Goal: Task Accomplishment & Management: Complete application form

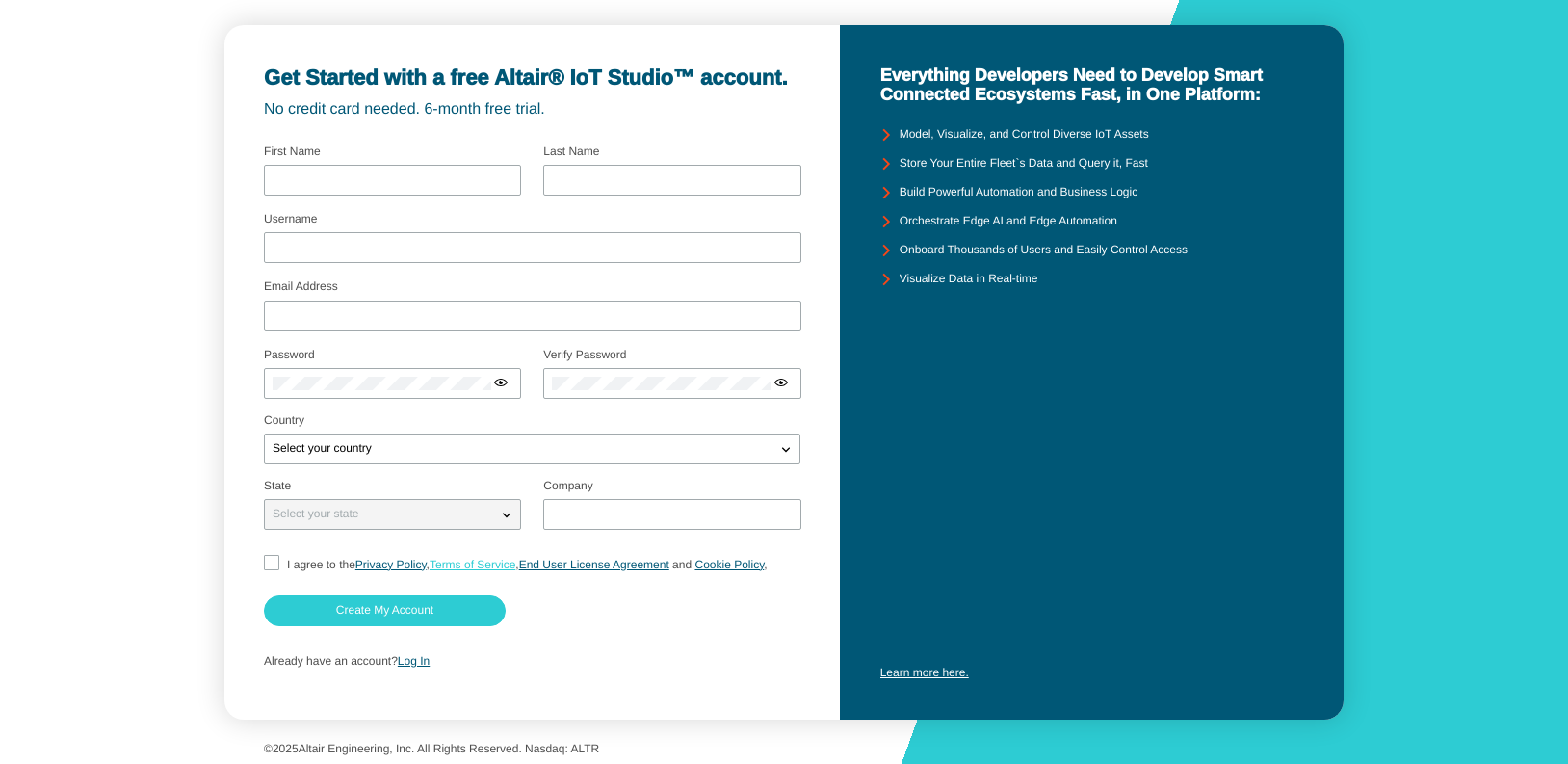
scroll to position [62, 0]
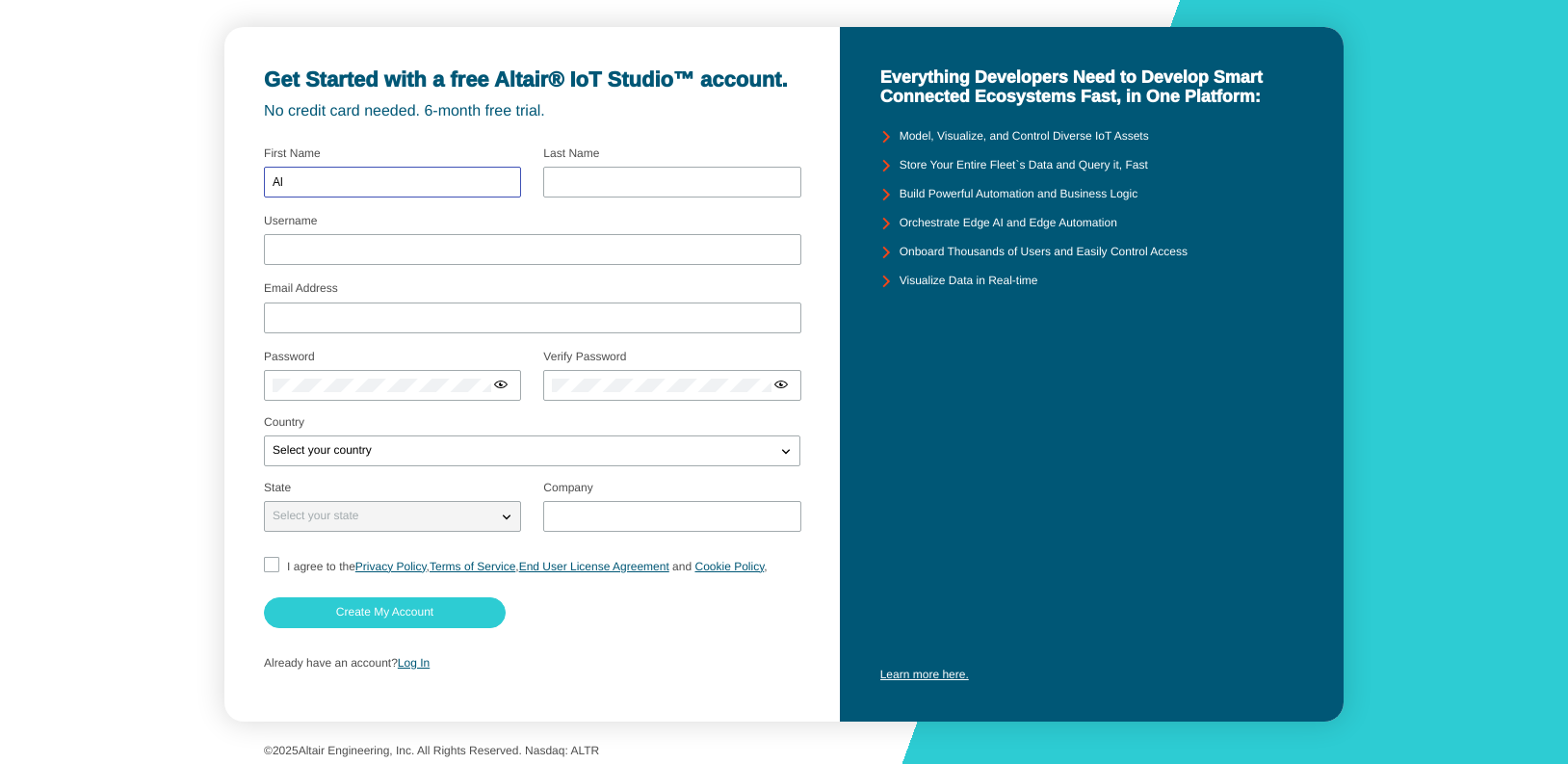
type input "Al"
type input "Forzley"
click at [284, 240] on div at bounding box center [532, 249] width 537 height 31
click at [294, 252] on input "Username" at bounding box center [532, 250] width 520 height 14
type input "aforzley"
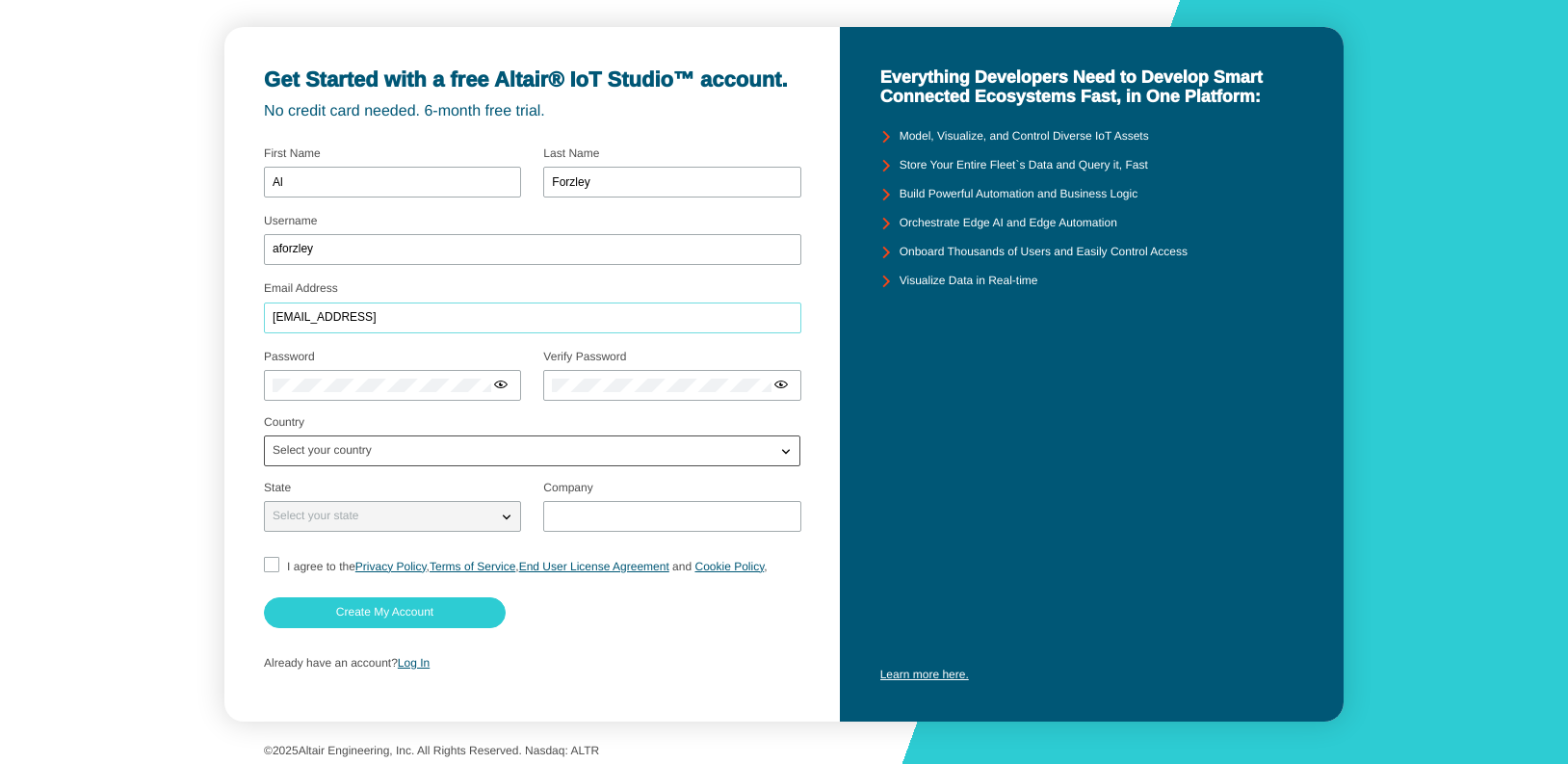
type input "[EMAIL_ADDRESS]"
click at [344, 449] on p "Select your country" at bounding box center [321, 451] width 114 height 14
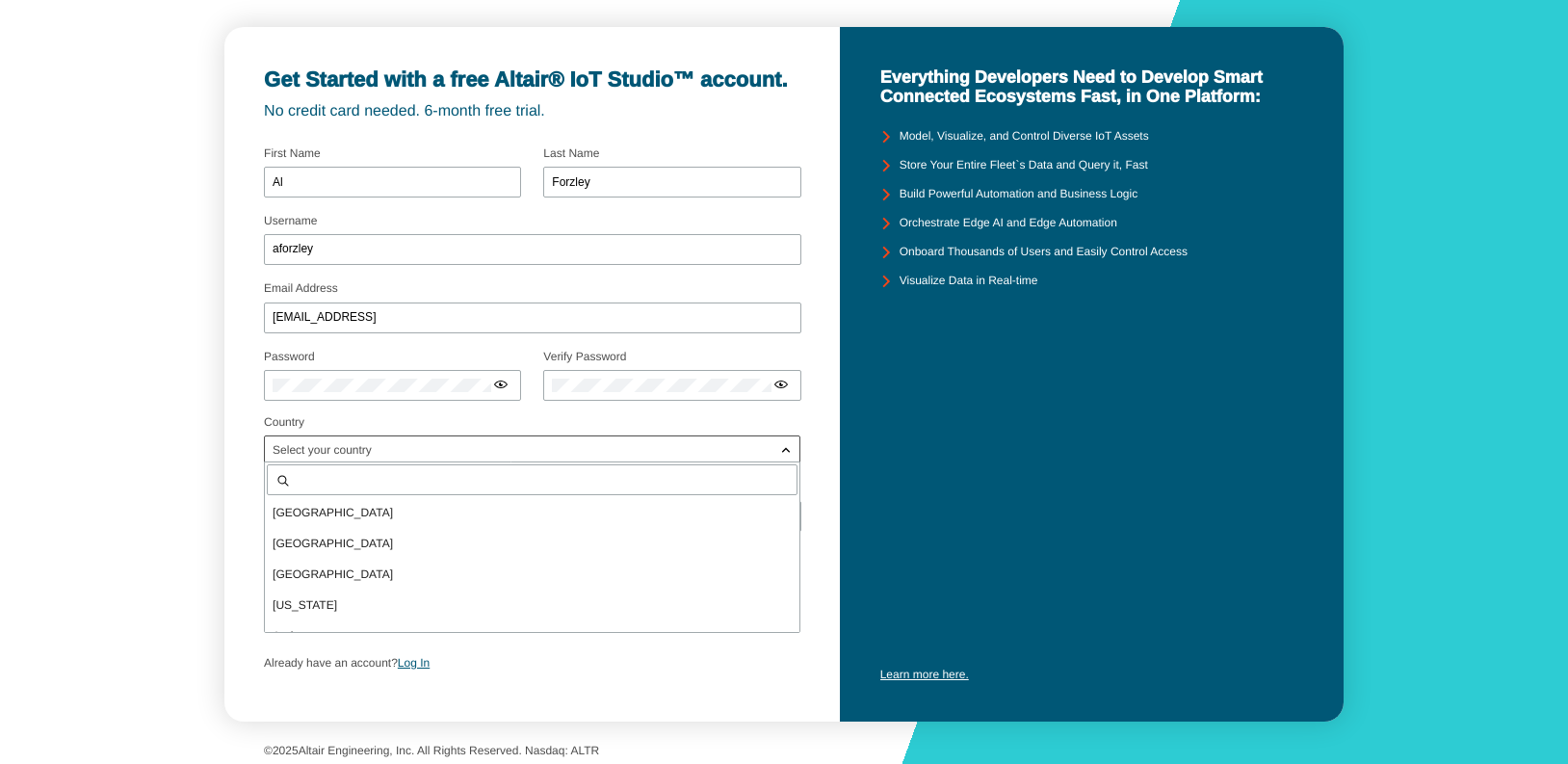
click at [308, 483] on input "text" at bounding box center [542, 479] width 493 height 14
type input "united"
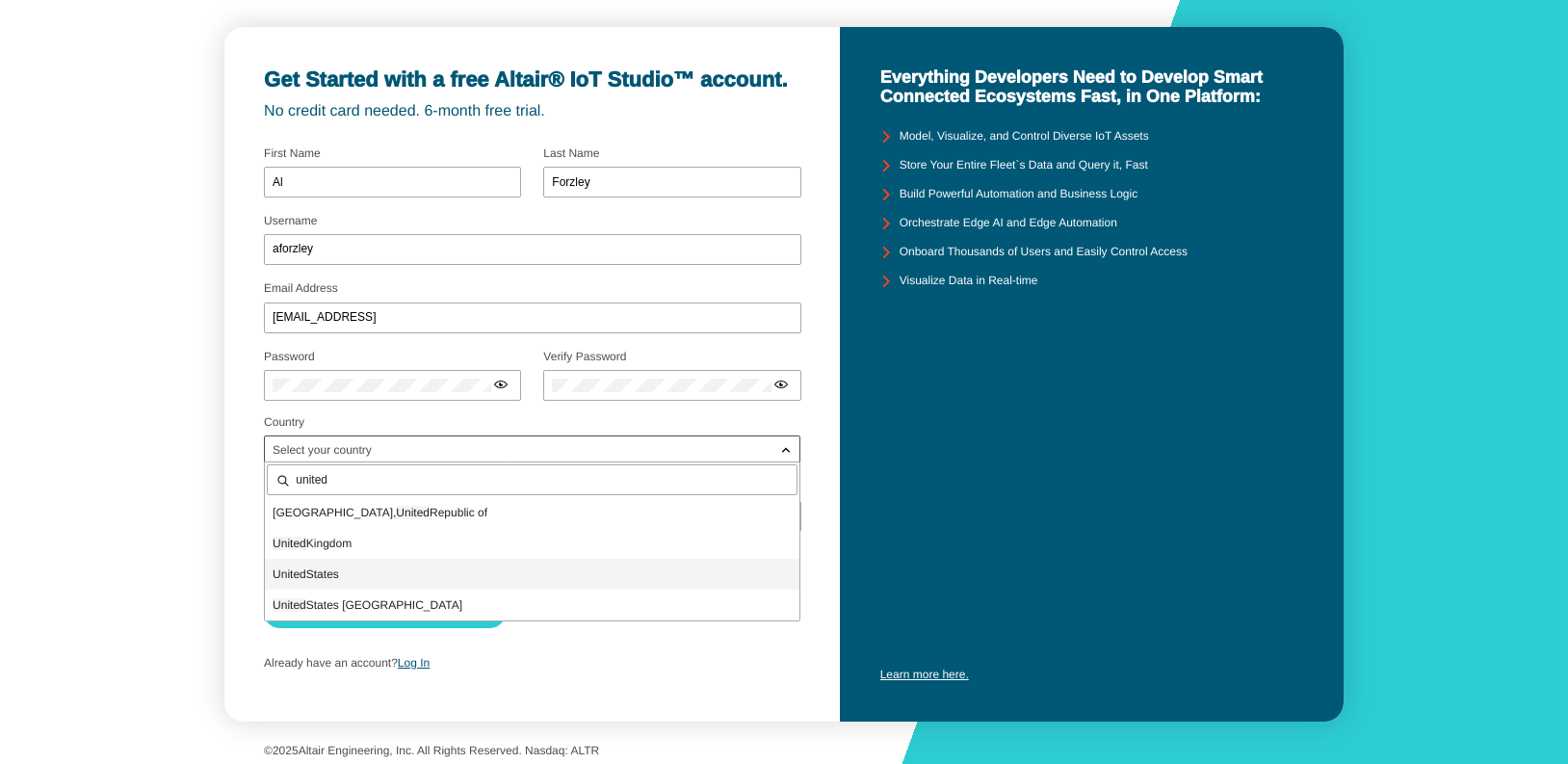
click at [312, 568] on span "[GEOGRAPHIC_DATA]" at bounding box center [305, 574] width 67 height 14
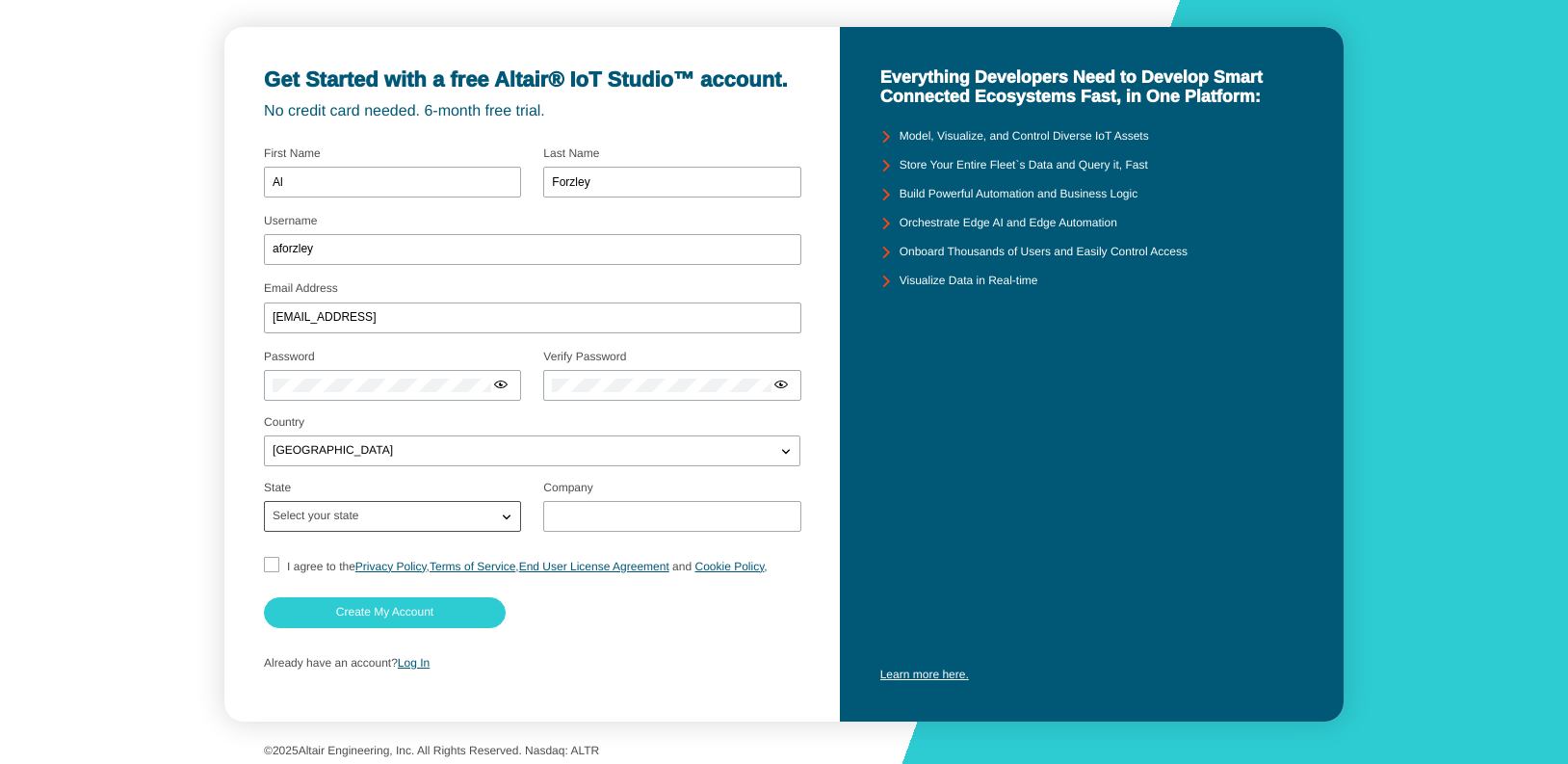
click at [342, 514] on p "Select your state" at bounding box center [315, 516] width 101 height 14
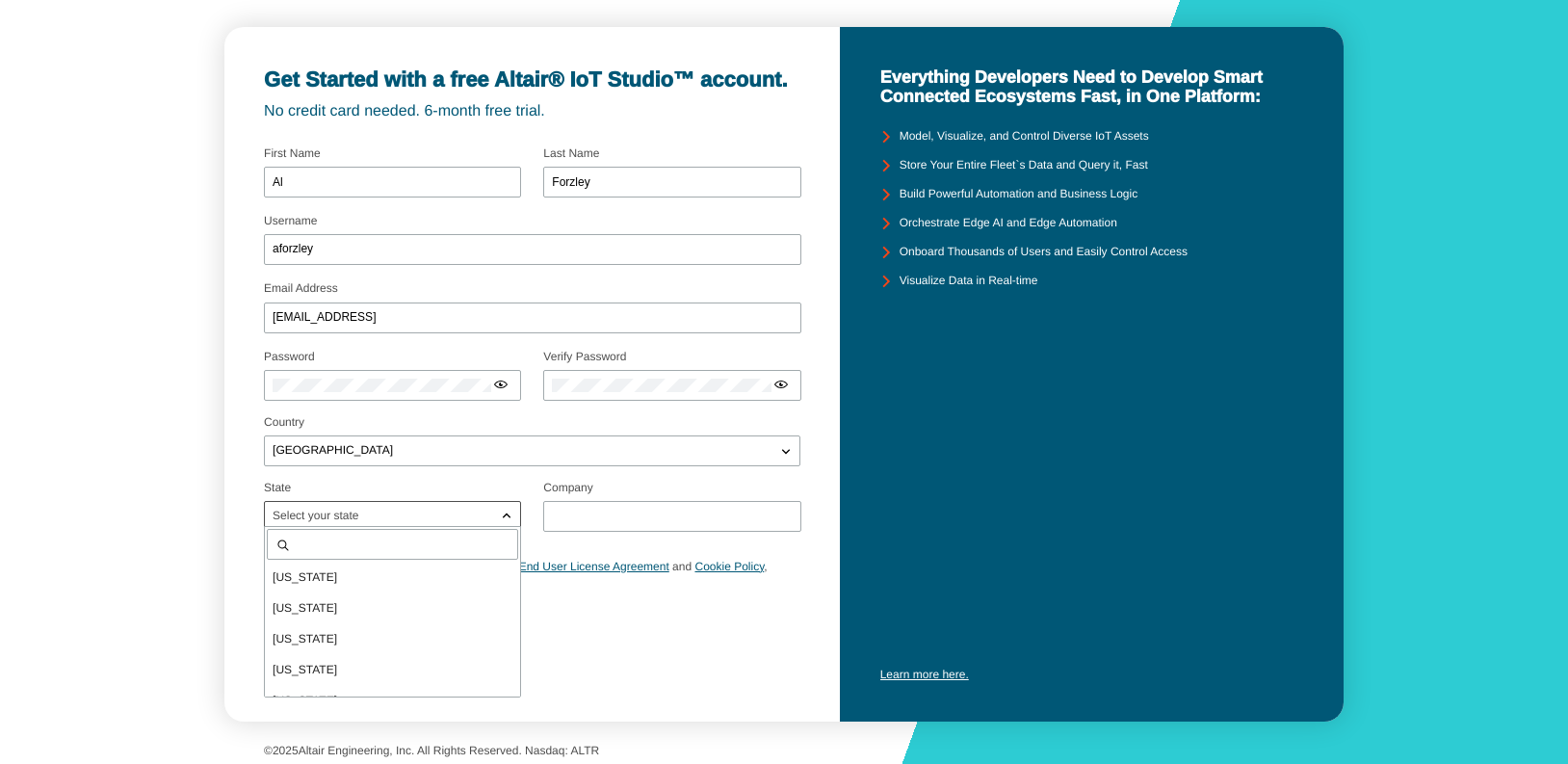
click at [331, 547] on input "text" at bounding box center [402, 544] width 215 height 14
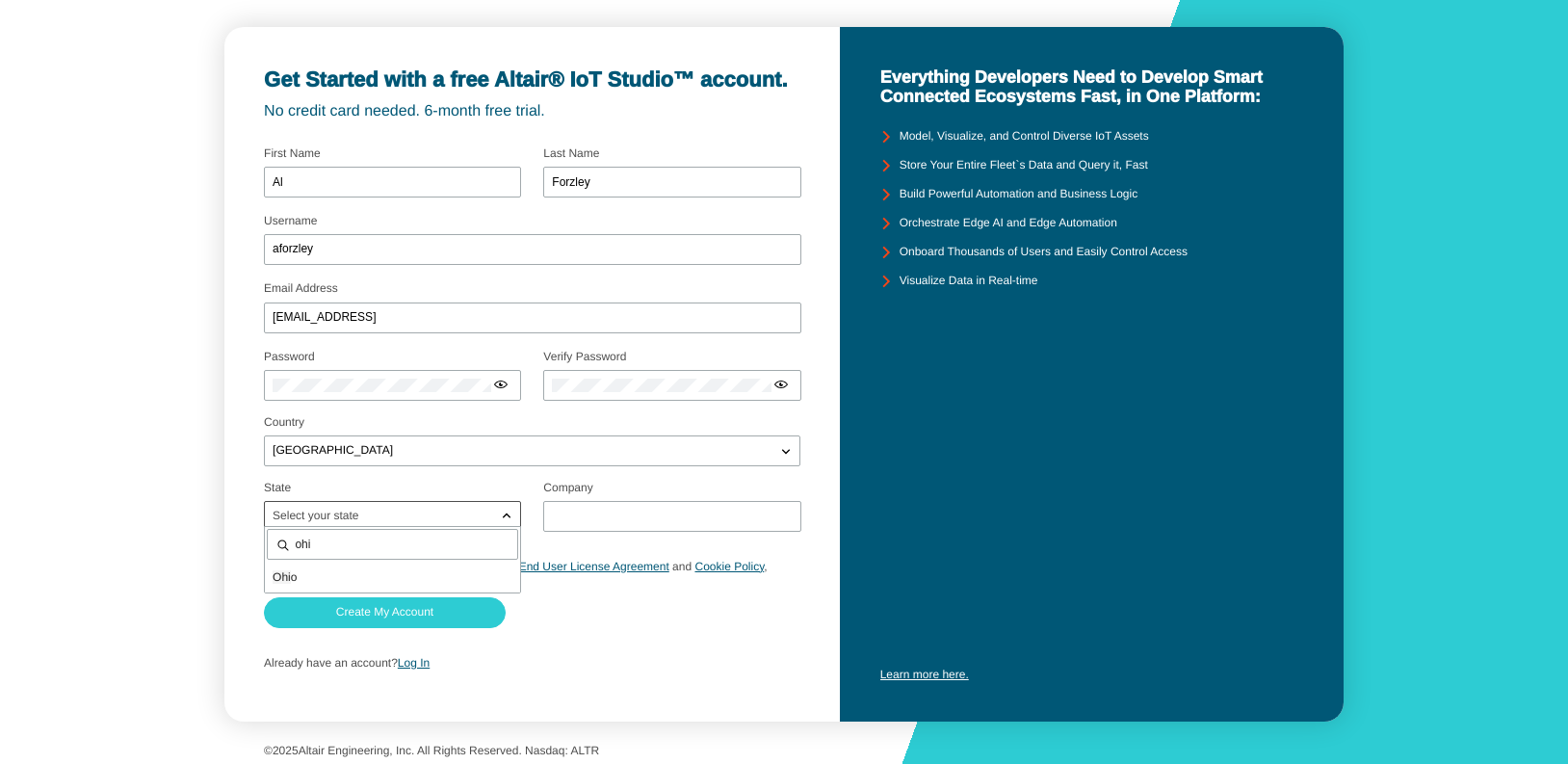
type input "[US_STATE]"
click at [290, 577] on span "[US_STATE]" at bounding box center [304, 577] width 65 height 14
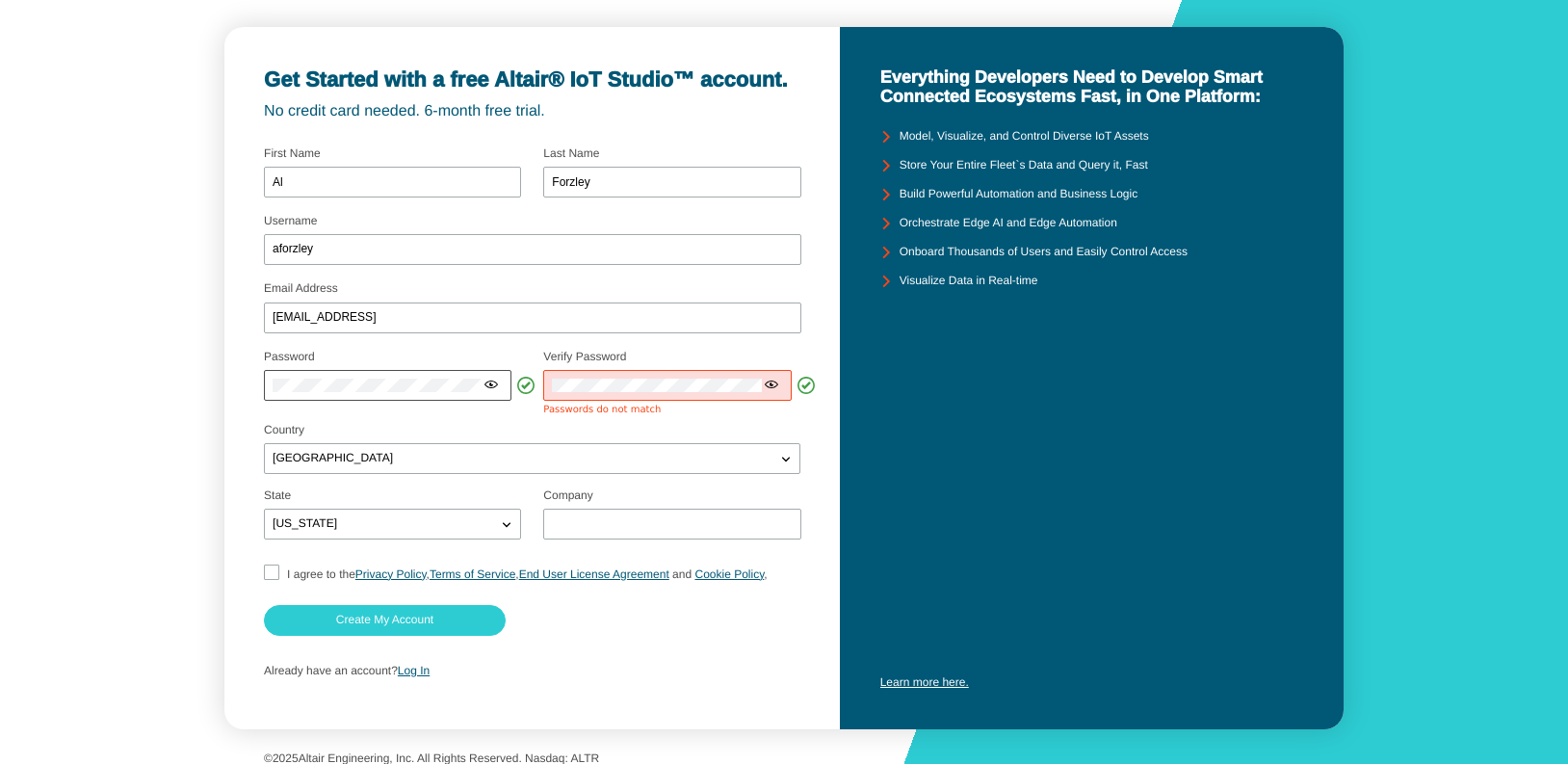
click at [488, 378] on iron-icon at bounding box center [490, 384] width 15 height 15
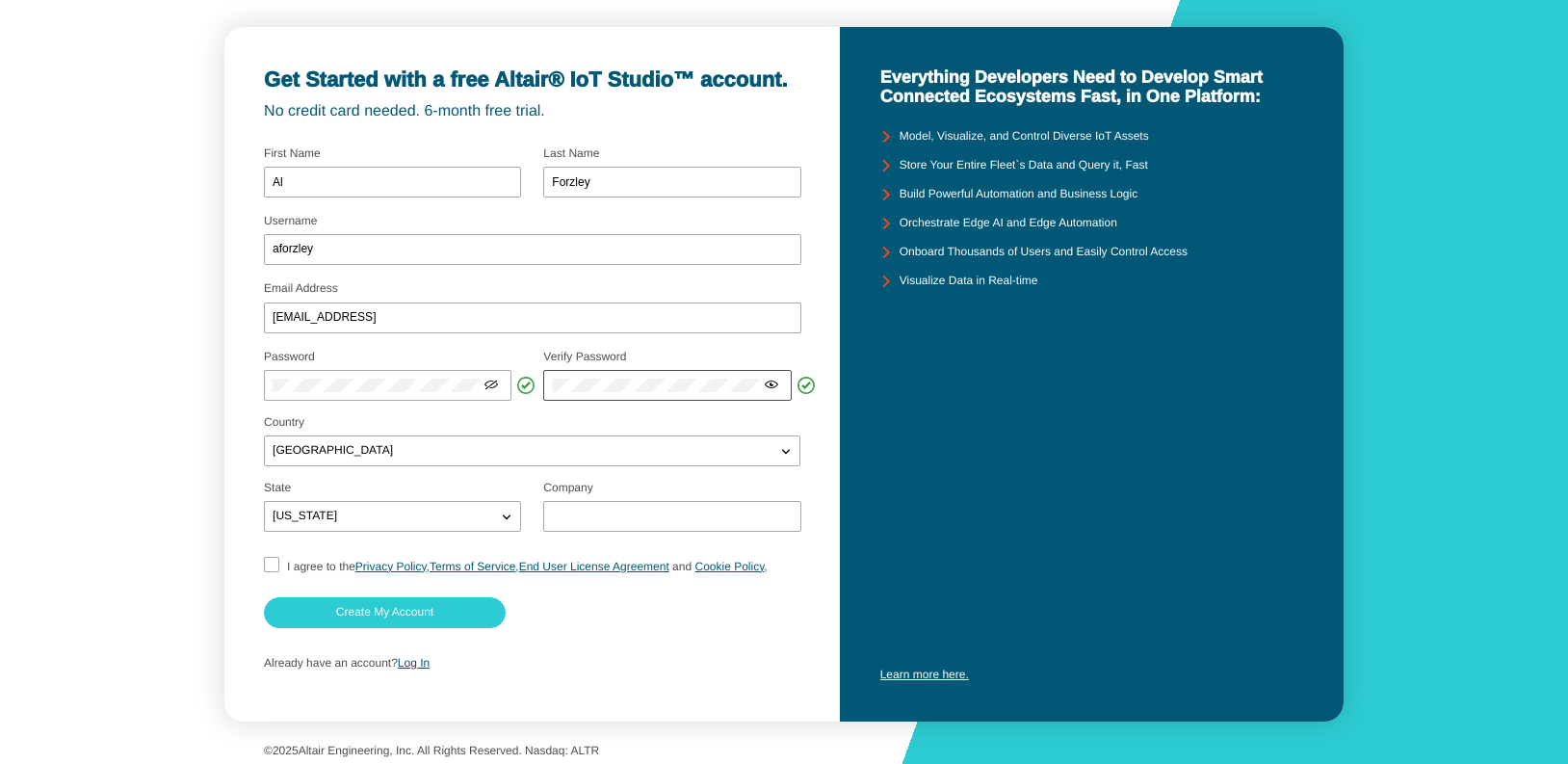
click at [775, 379] on iron-icon at bounding box center [771, 384] width 15 height 15
click at [810, 406] on div "Get Started with a free Altair® IoT Studio™ account. No credit card needed. 6-m…" at bounding box center [533, 374] width 617 height 694
click at [586, 531] on div at bounding box center [672, 533] width 258 height 4
type input "Lockheed [PERSON_NAME]"
click at [273, 560] on input "I agree to the Privacy Policy , Terms of Service , End User License Agreement a…" at bounding box center [270, 567] width 13 height 20
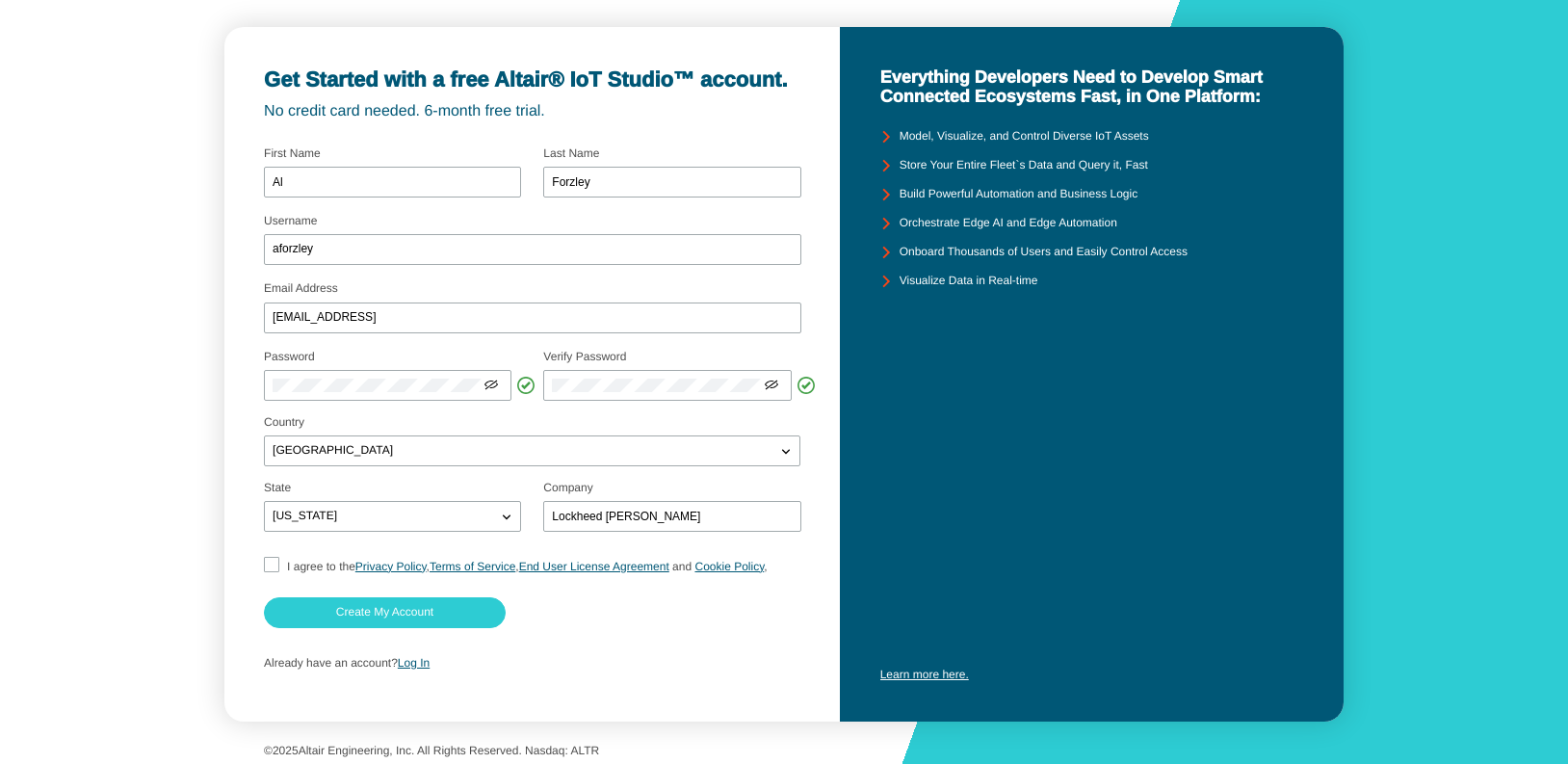
checkbox input "true"
click at [377, 616] on paper-button "Create My Account" at bounding box center [384, 612] width 242 height 31
